Goal: Information Seeking & Learning: Learn about a topic

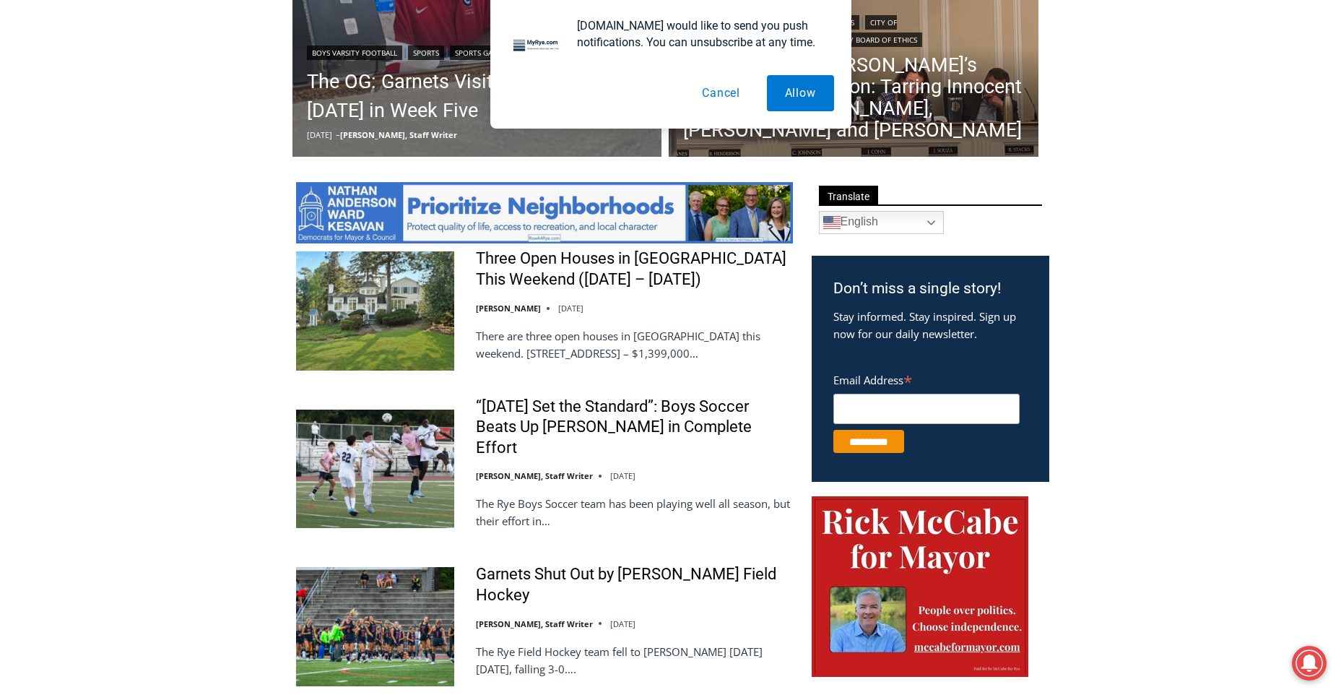
scroll to position [553, 0]
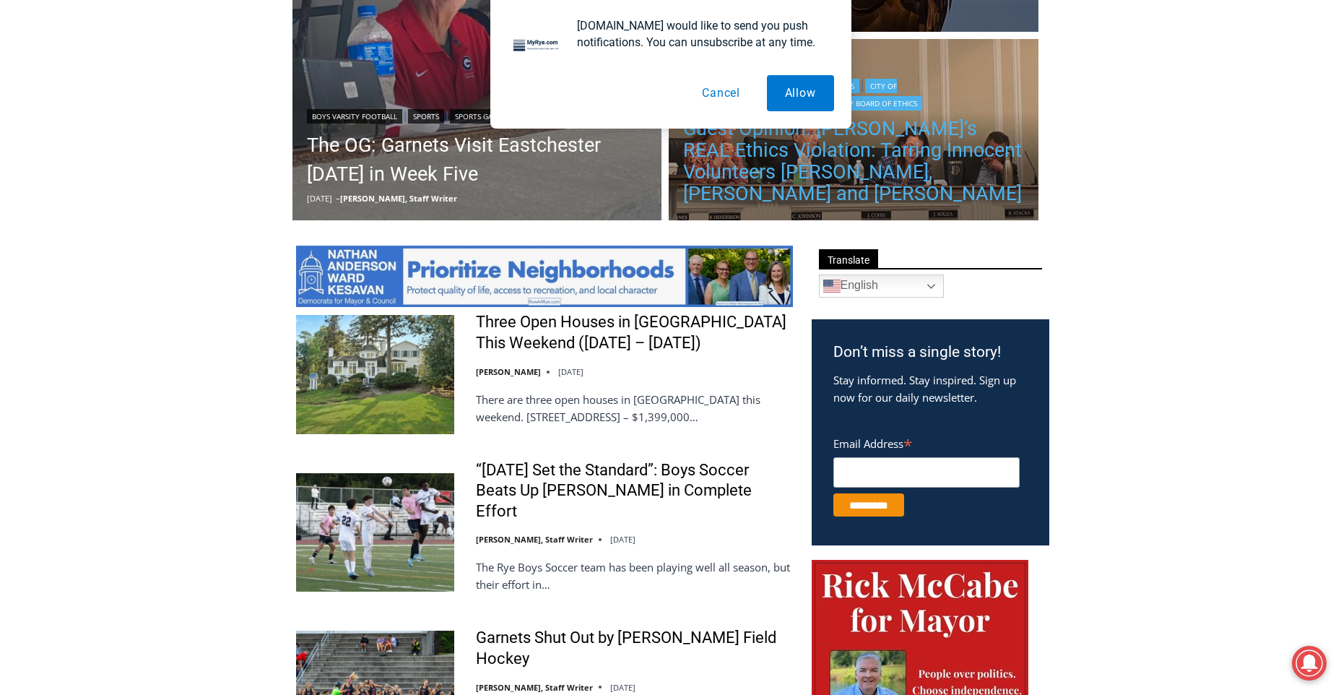
click at [800, 157] on link "Guest Opinion: [PERSON_NAME]’s REAL Ethics Violation: Tarring Innocent Voluntee…" at bounding box center [853, 161] width 341 height 87
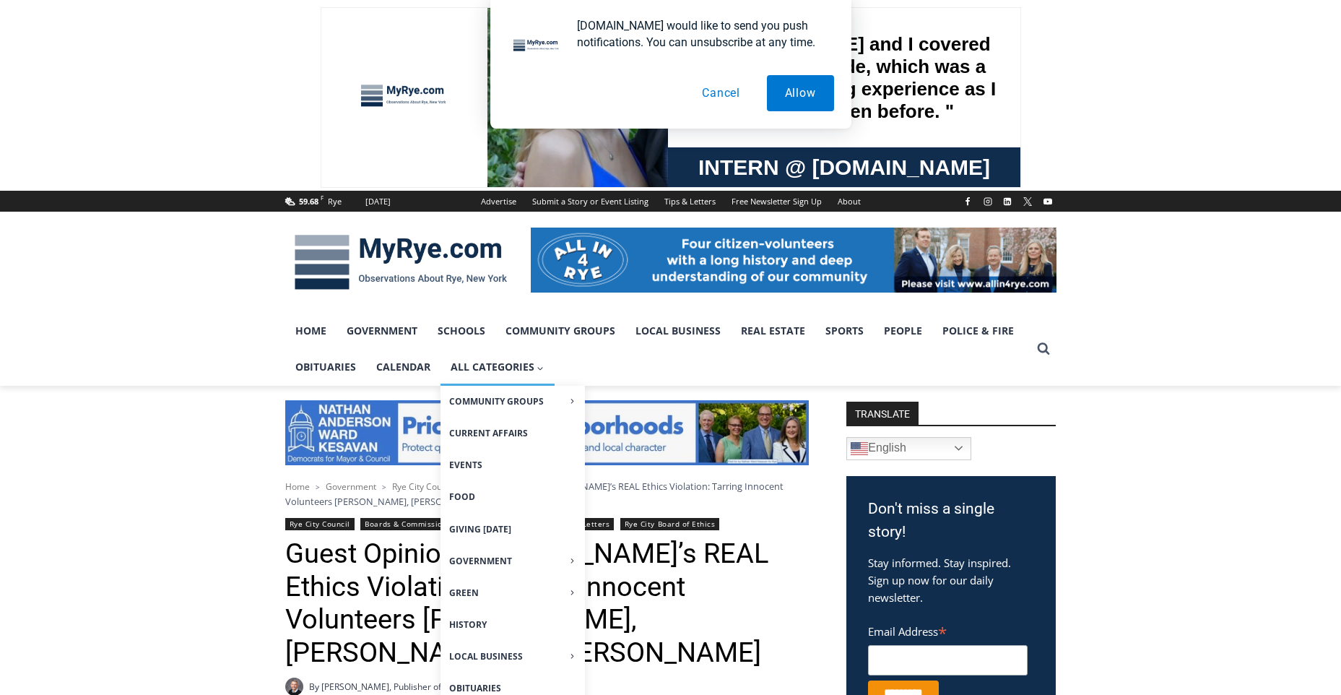
scroll to position [361, 0]
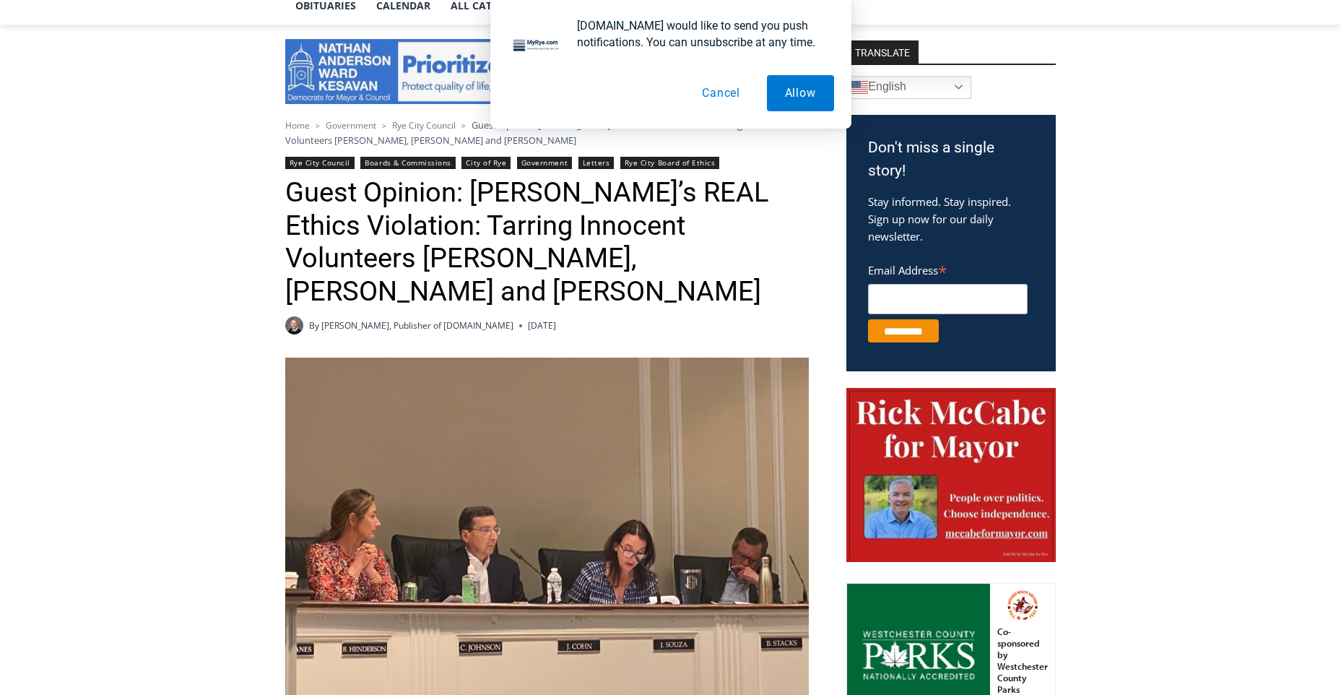
click at [730, 88] on button "Cancel" at bounding box center [721, 93] width 74 height 36
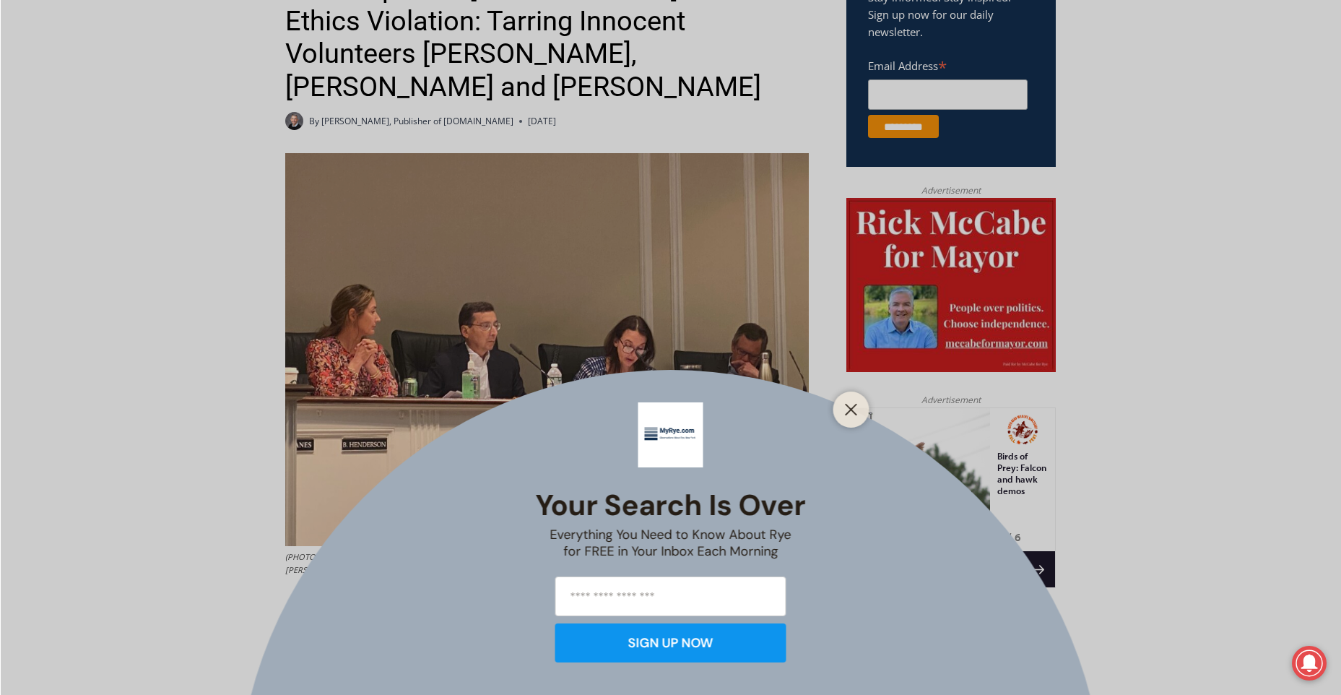
scroll to position [867, 0]
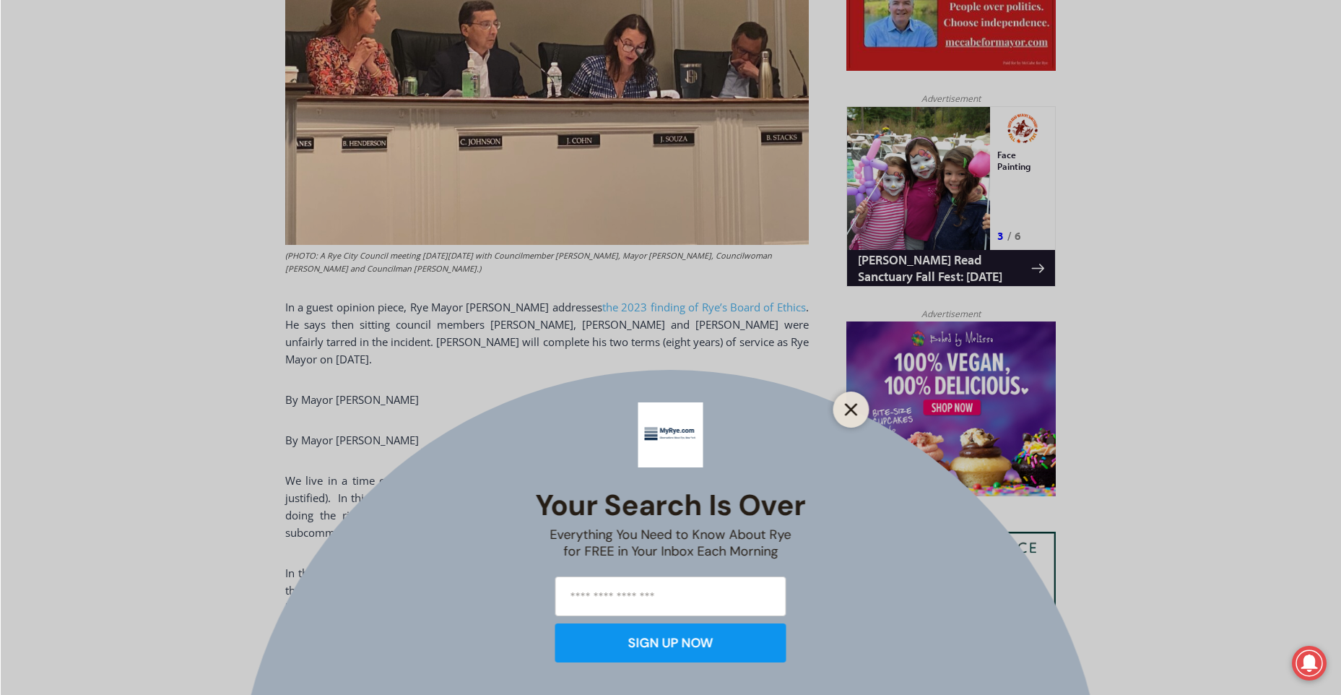
click at [856, 400] on button "Close" at bounding box center [851, 409] width 20 height 20
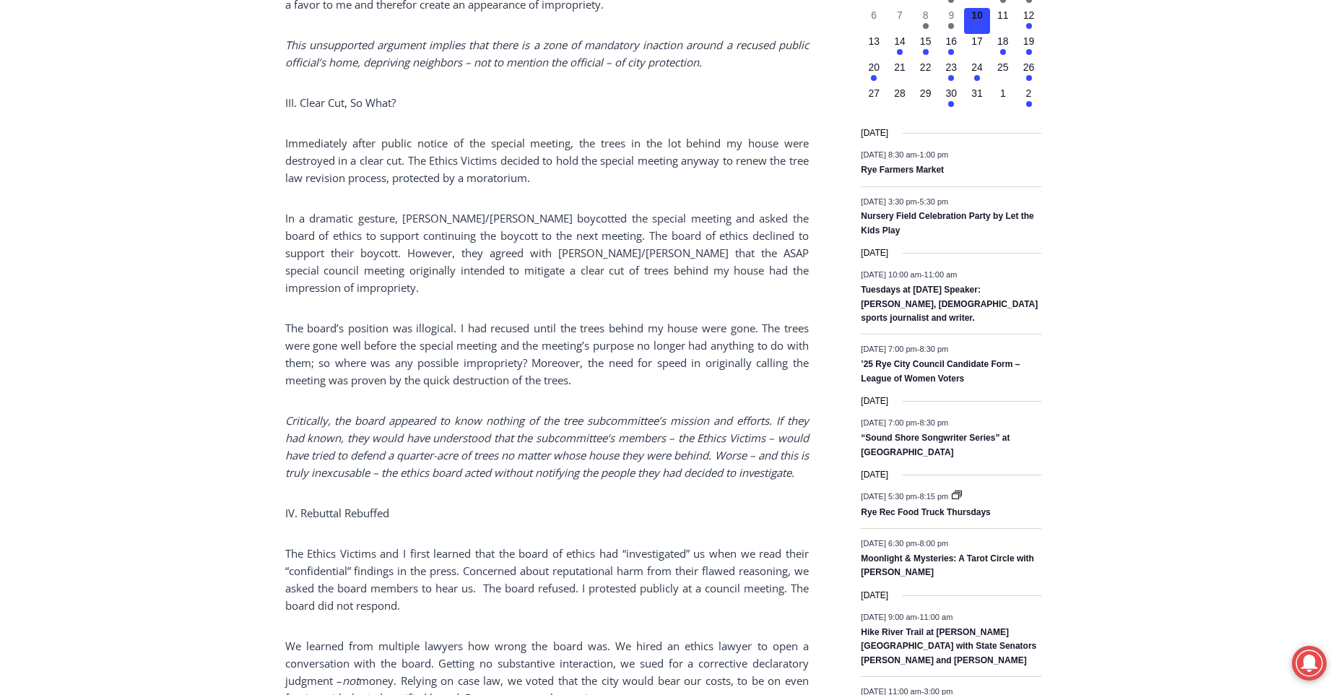
scroll to position [1733, 0]
